Goal: Task Accomplishment & Management: Use online tool/utility

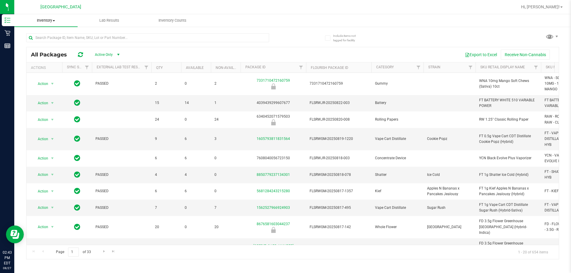
click at [48, 19] on span "Inventory" at bounding box center [45, 20] width 63 height 5
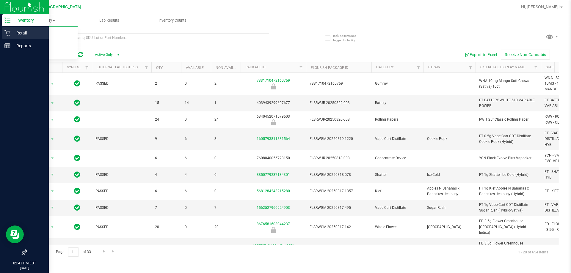
click at [8, 34] on icon at bounding box center [7, 33] width 6 height 6
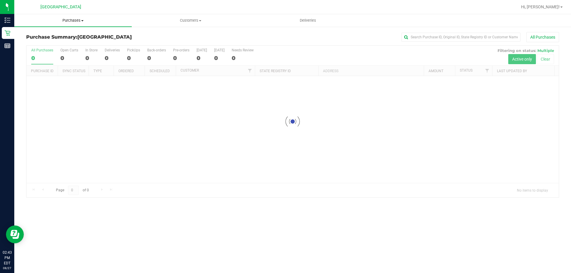
click at [75, 20] on span "Purchases" at bounding box center [72, 20] width 117 height 5
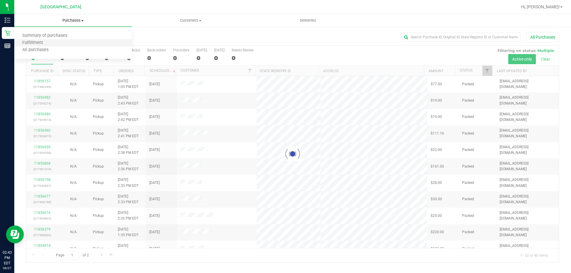
click at [76, 43] on li "Fulfillment" at bounding box center [72, 43] width 117 height 7
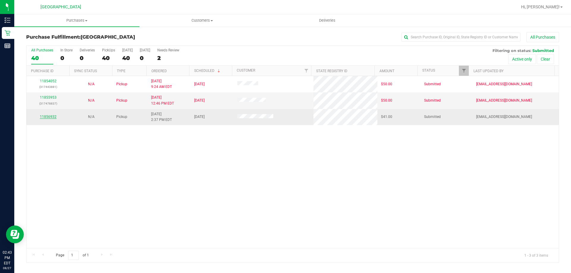
click at [51, 115] on link "11856932" at bounding box center [48, 117] width 17 height 4
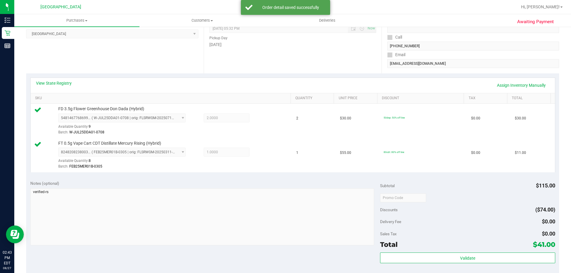
scroll to position [149, 0]
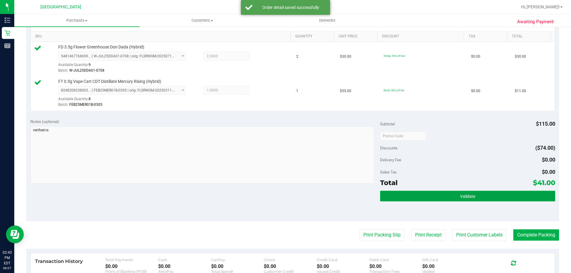
click at [390, 198] on button "Validate" at bounding box center [467, 196] width 175 height 11
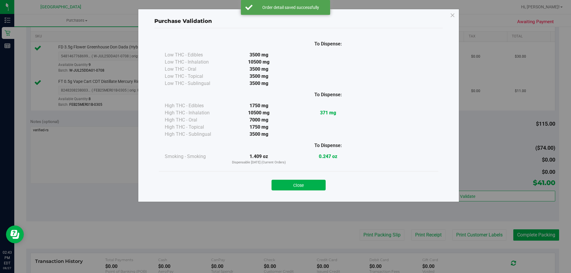
click at [303, 194] on div "Close" at bounding box center [298, 183] width 279 height 24
click at [315, 189] on button "Close" at bounding box center [298, 185] width 54 height 11
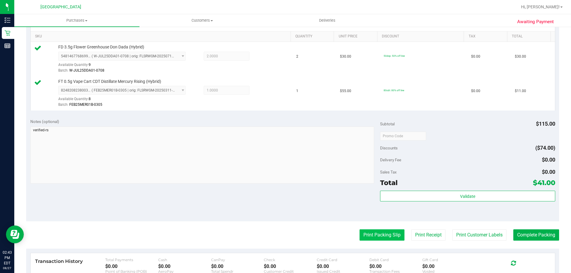
click at [384, 236] on button "Print Packing Slip" at bounding box center [381, 235] width 45 height 11
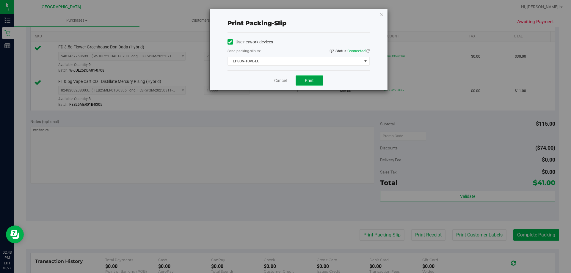
drag, startPoint x: 312, startPoint y: 80, endPoint x: 309, endPoint y: 78, distance: 4.3
click at [312, 80] on span "Print" at bounding box center [309, 80] width 9 height 5
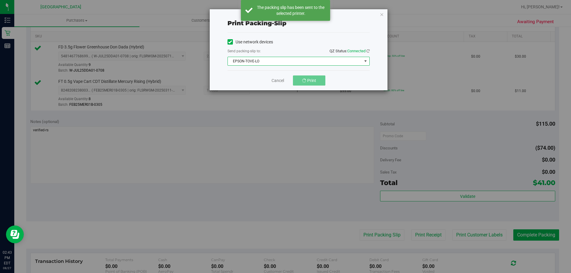
click at [271, 63] on span "EPSON-TOVE-LO" at bounding box center [295, 61] width 134 height 8
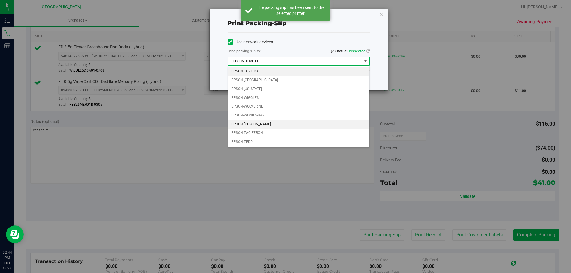
click at [263, 126] on li "EPSON-[PERSON_NAME]" at bounding box center [299, 124] width 142 height 9
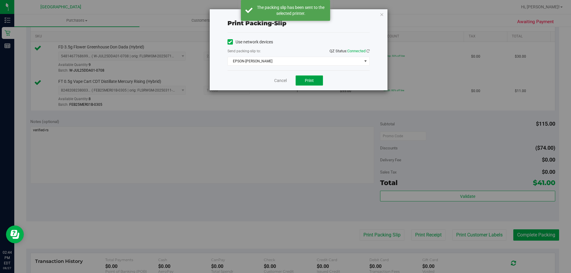
click at [303, 83] on button "Print" at bounding box center [309, 81] width 27 height 10
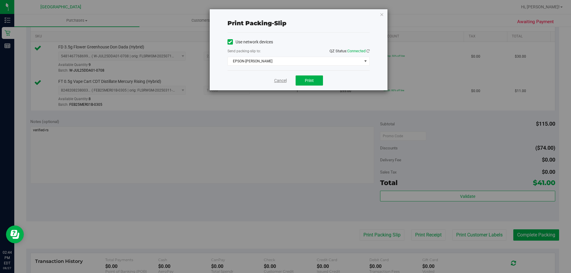
click at [279, 81] on link "Cancel" at bounding box center [280, 81] width 12 height 6
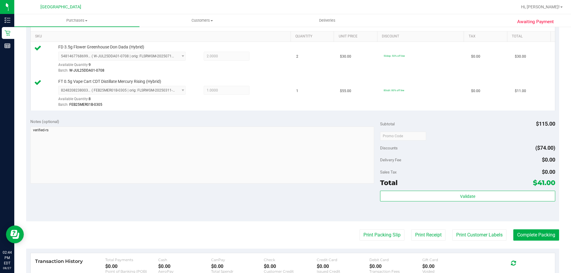
click at [445, 202] on div "Validate" at bounding box center [467, 204] width 175 height 27
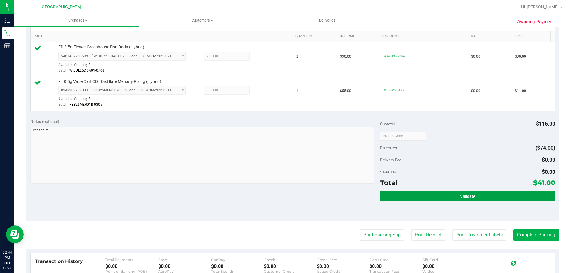
drag, startPoint x: 443, startPoint y: 199, endPoint x: 441, endPoint y: 197, distance: 3.4
click at [442, 199] on button "Validate" at bounding box center [467, 196] width 175 height 11
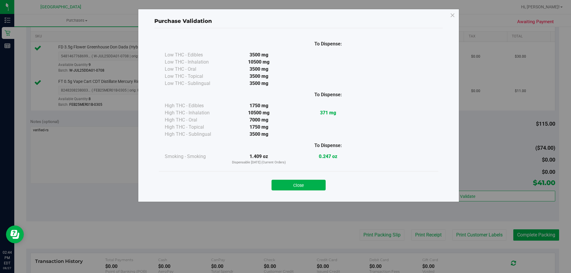
click at [312, 183] on button "Close" at bounding box center [298, 185] width 54 height 11
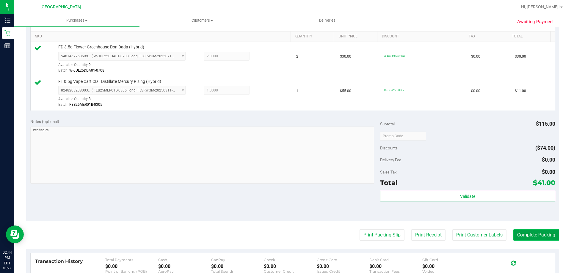
click at [514, 234] on button "Complete Packing" at bounding box center [536, 235] width 46 height 11
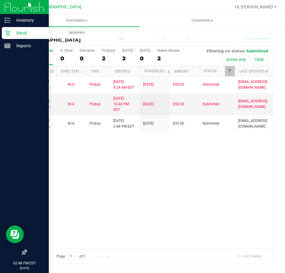
click at [10, 33] on icon at bounding box center [7, 33] width 6 height 6
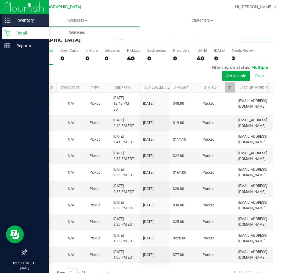
click at [10, 19] on icon at bounding box center [7, 20] width 6 height 6
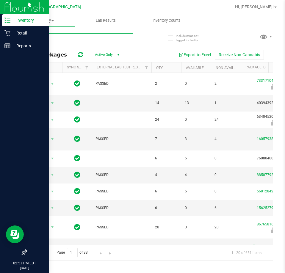
click at [106, 36] on input "text" at bounding box center [79, 37] width 107 height 9
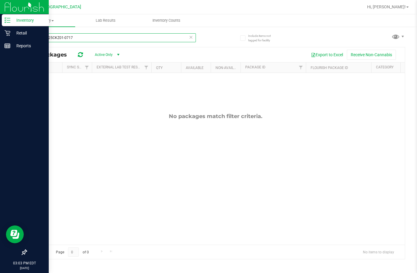
drag, startPoint x: 85, startPoint y: 40, endPoint x: 0, endPoint y: 28, distance: 86.4
click at [0, 28] on html "Inventory Retail Reports 03:03 PM EDT [DATE] 08/27 [GEOGRAPHIC_DATA] WC Hi, [PE…" at bounding box center [208, 136] width 417 height 273
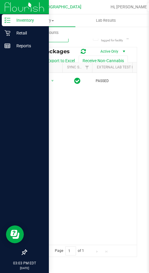
type input "wck"
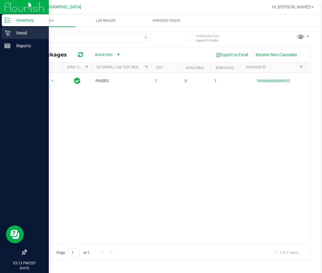
click at [13, 32] on p "Retail" at bounding box center [28, 32] width 36 height 7
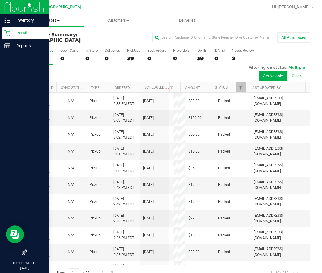
click at [51, 23] on span "Purchases" at bounding box center [48, 20] width 69 height 5
click at [51, 42] on li "Fulfillment" at bounding box center [48, 43] width 69 height 7
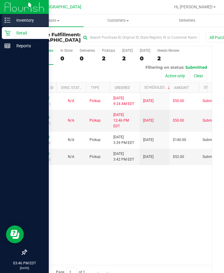
click at [8, 19] on icon at bounding box center [7, 20] width 6 height 6
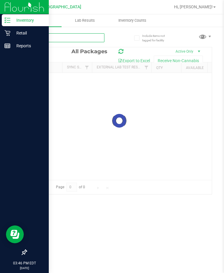
click at [92, 40] on input "text" at bounding box center [65, 37] width 78 height 9
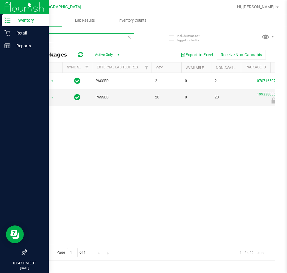
type input "jcw"
